Goal: Task Accomplishment & Management: Use online tool/utility

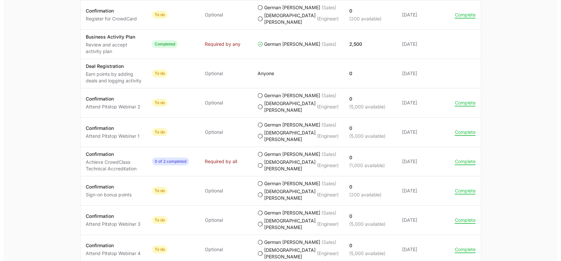
scroll to position [380, 0]
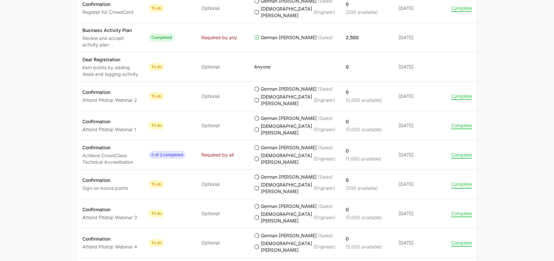
click at [467, 181] on button "Complete" at bounding box center [461, 184] width 21 height 6
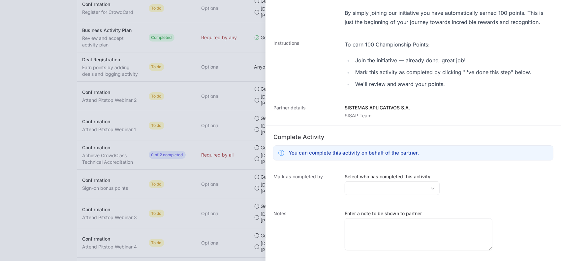
scroll to position [97, 0]
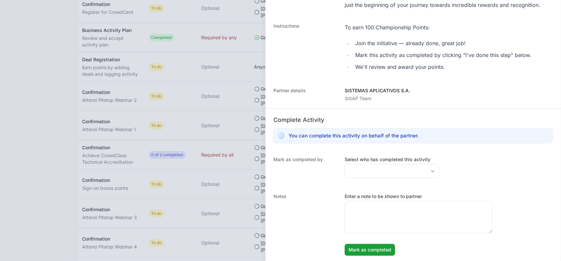
click at [357, 178] on dd "Select who has completed this activity" at bounding box center [392, 168] width 95 height 24
click at [357, 169] on input "Select who has completed this activity" at bounding box center [385, 171] width 81 height 13
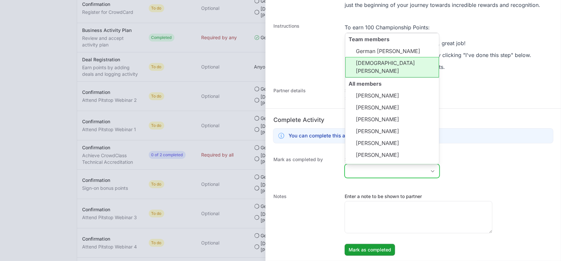
click at [361, 60] on li "[DEMOGRAPHIC_DATA][PERSON_NAME]" at bounding box center [392, 67] width 94 height 20
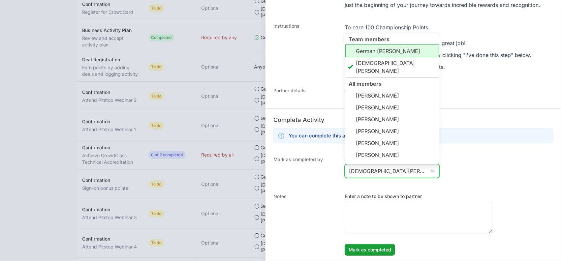
click at [359, 53] on li "German [PERSON_NAME]" at bounding box center [392, 51] width 94 height 13
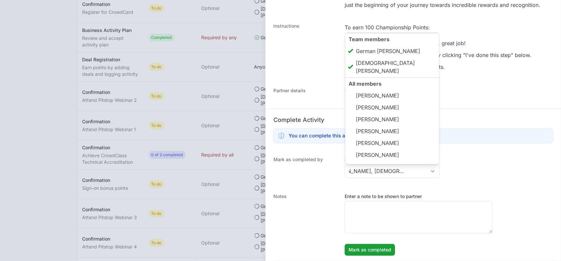
type input "[PERSON_NAME], [DEMOGRAPHIC_DATA] [PERSON_NAME]"
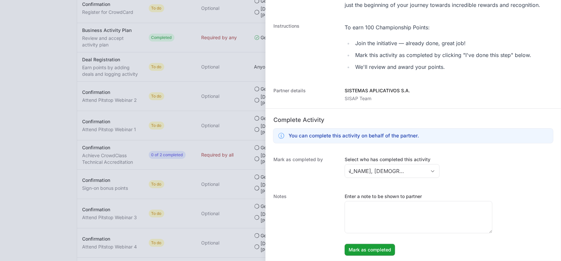
click at [310, 199] on dt "Notes" at bounding box center [304, 224] width 63 height 63
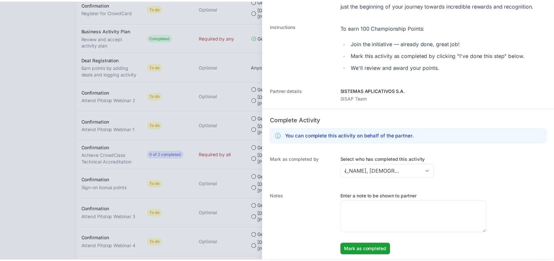
scroll to position [0, 0]
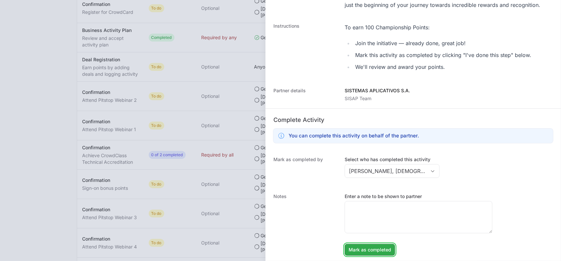
click at [360, 246] on span "Mark as completed" at bounding box center [369, 250] width 43 height 8
